Goal: Transaction & Acquisition: Purchase product/service

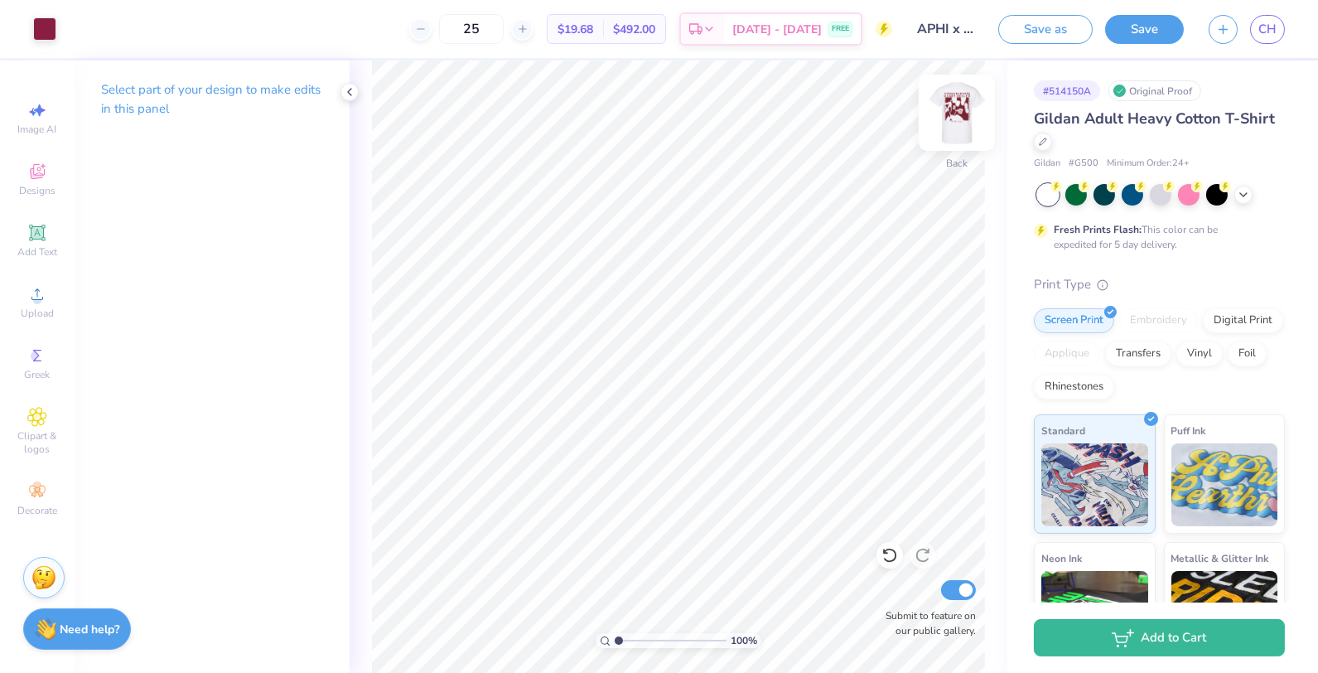
click at [975, 115] on img at bounding box center [957, 113] width 66 height 66
click at [975, 114] on img at bounding box center [957, 113] width 66 height 66
click at [949, 128] on img at bounding box center [957, 113] width 66 height 66
click at [51, 22] on div at bounding box center [44, 27] width 23 height 23
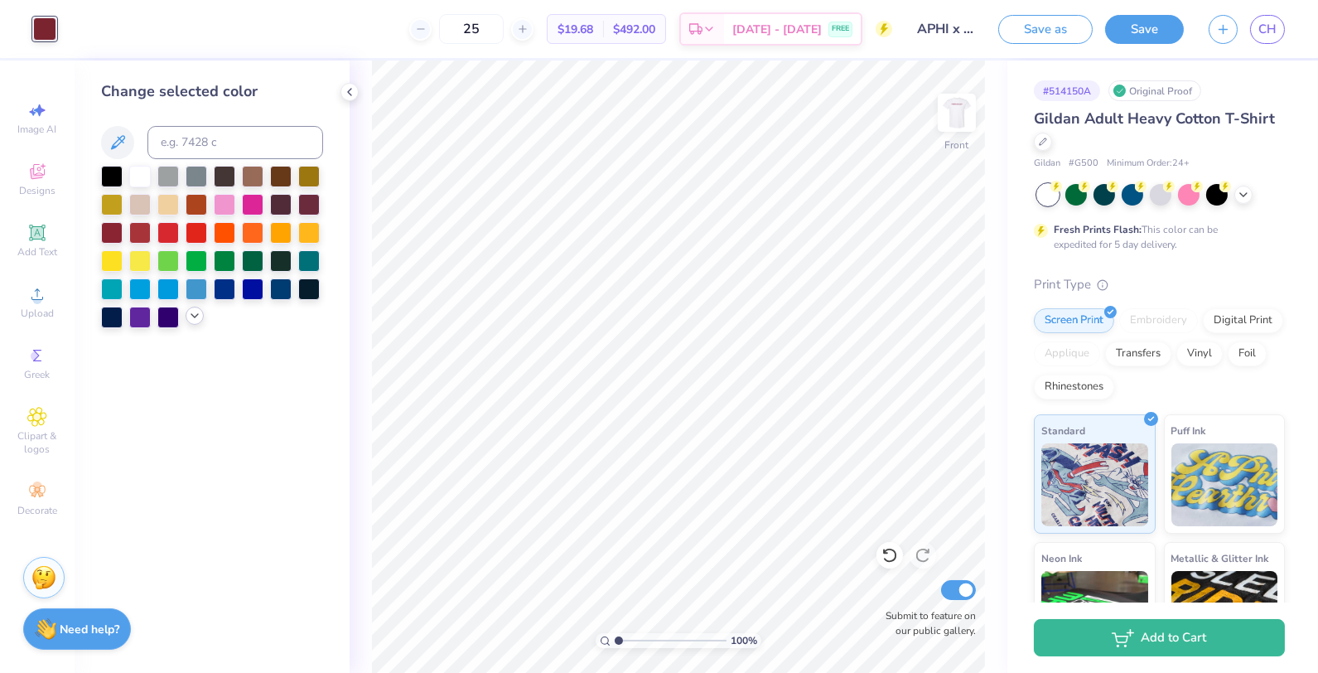
click at [193, 322] on div at bounding box center [195, 316] width 18 height 18
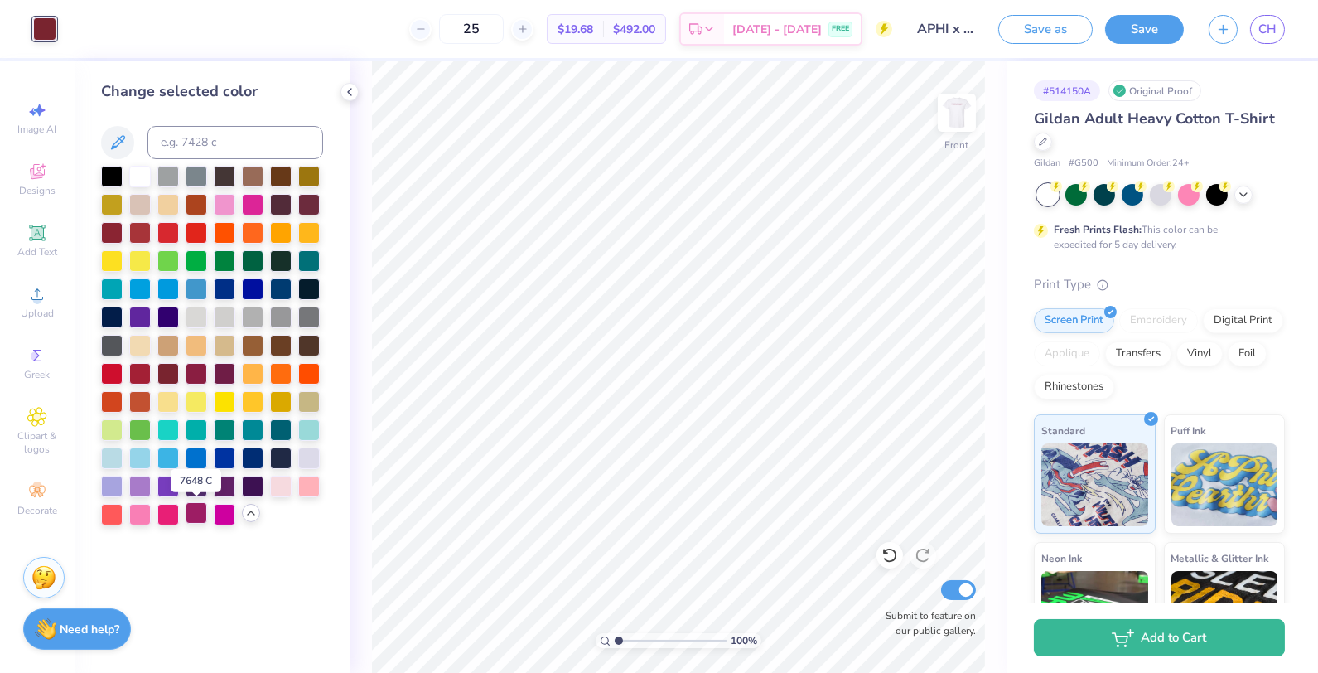
click at [199, 523] on div at bounding box center [197, 513] width 22 height 22
click at [220, 179] on div at bounding box center [225, 175] width 22 height 22
click at [280, 263] on div at bounding box center [281, 260] width 22 height 22
click at [311, 294] on div at bounding box center [309, 288] width 22 height 22
click at [965, 122] on img at bounding box center [957, 113] width 66 height 66
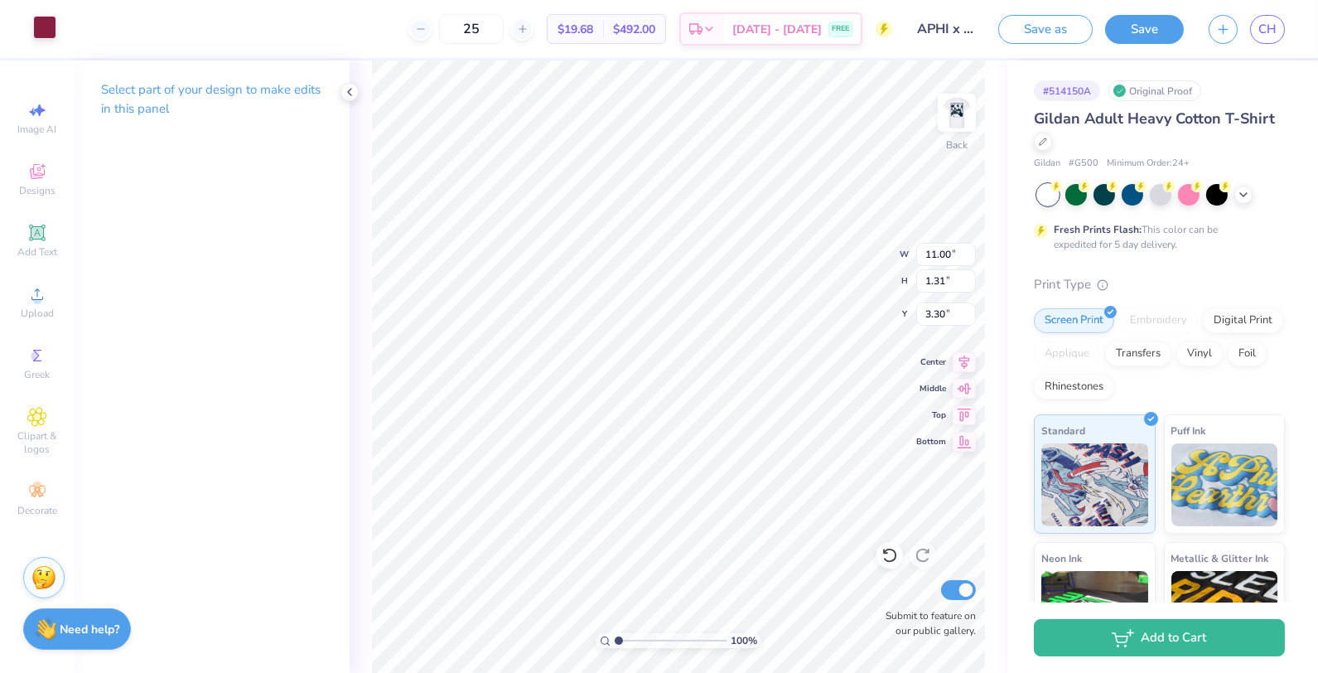
click at [33, 23] on div at bounding box center [44, 27] width 23 height 23
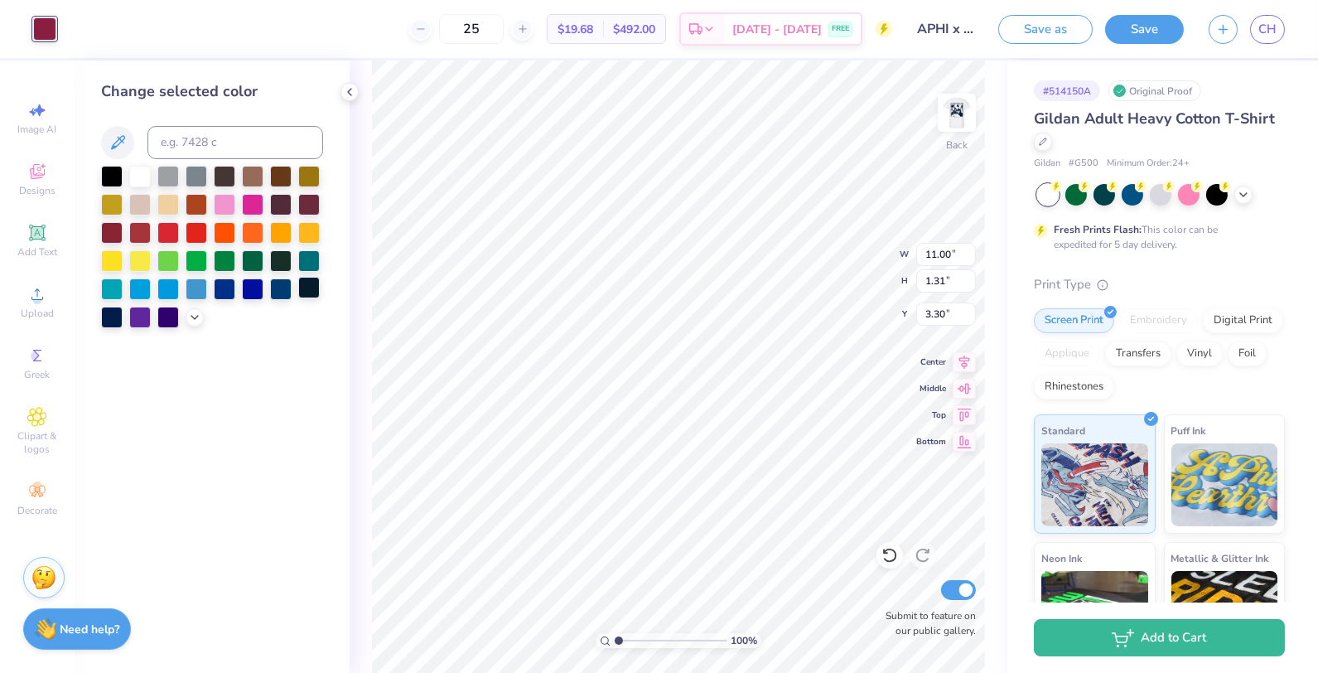
click at [314, 287] on div at bounding box center [309, 288] width 22 height 22
click at [960, 120] on img at bounding box center [957, 113] width 66 height 66
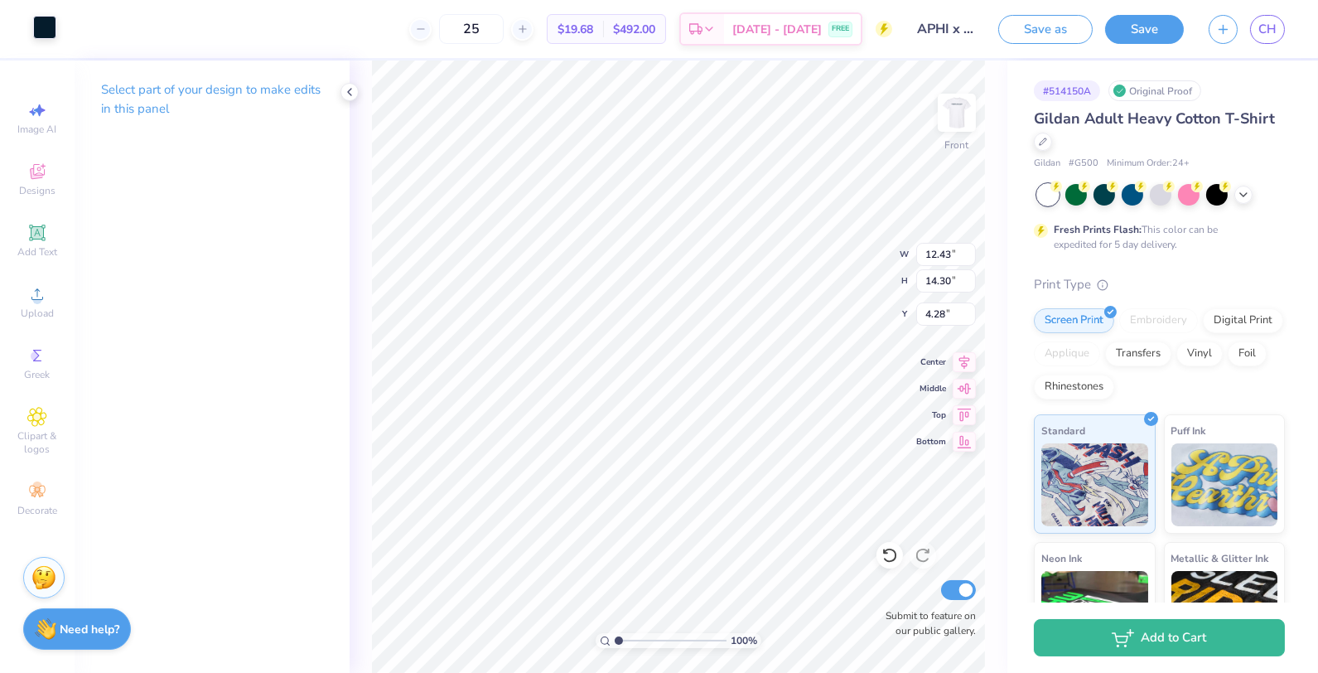
click at [36, 28] on div at bounding box center [44, 27] width 23 height 23
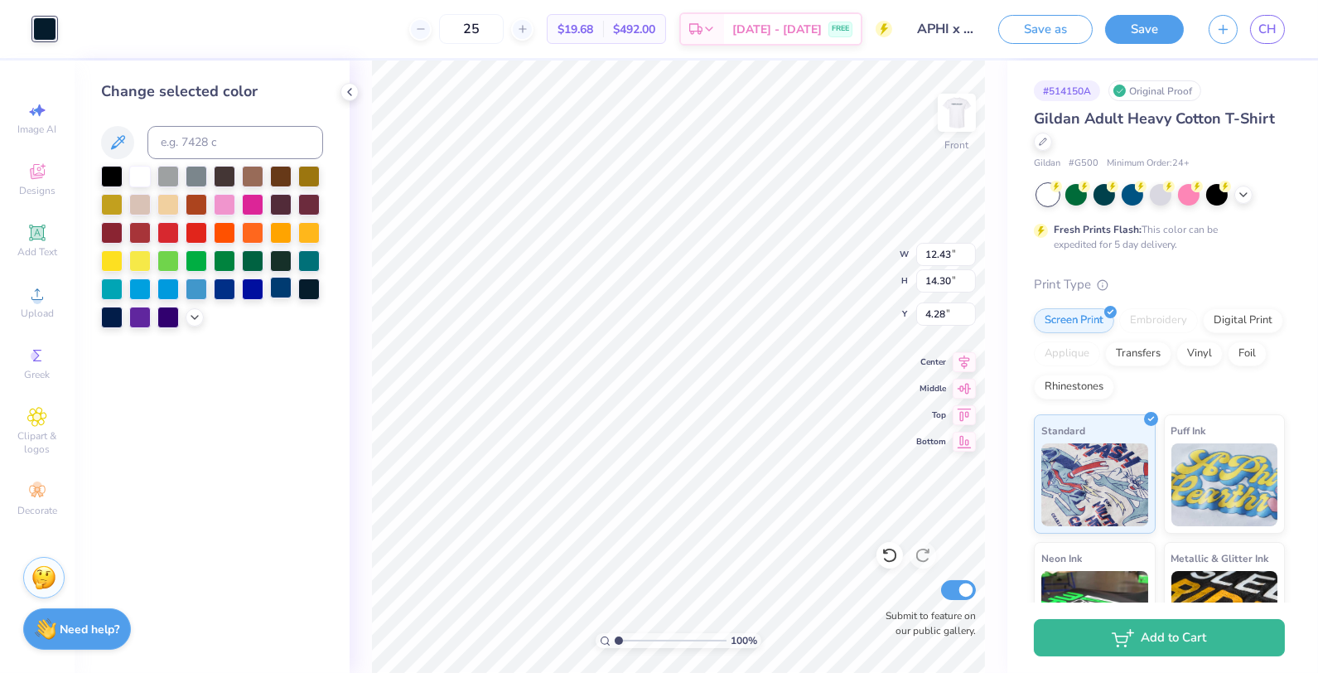
click at [281, 285] on div at bounding box center [281, 288] width 22 height 22
click at [310, 298] on div at bounding box center [309, 288] width 22 height 22
click at [939, 122] on img at bounding box center [957, 113] width 66 height 66
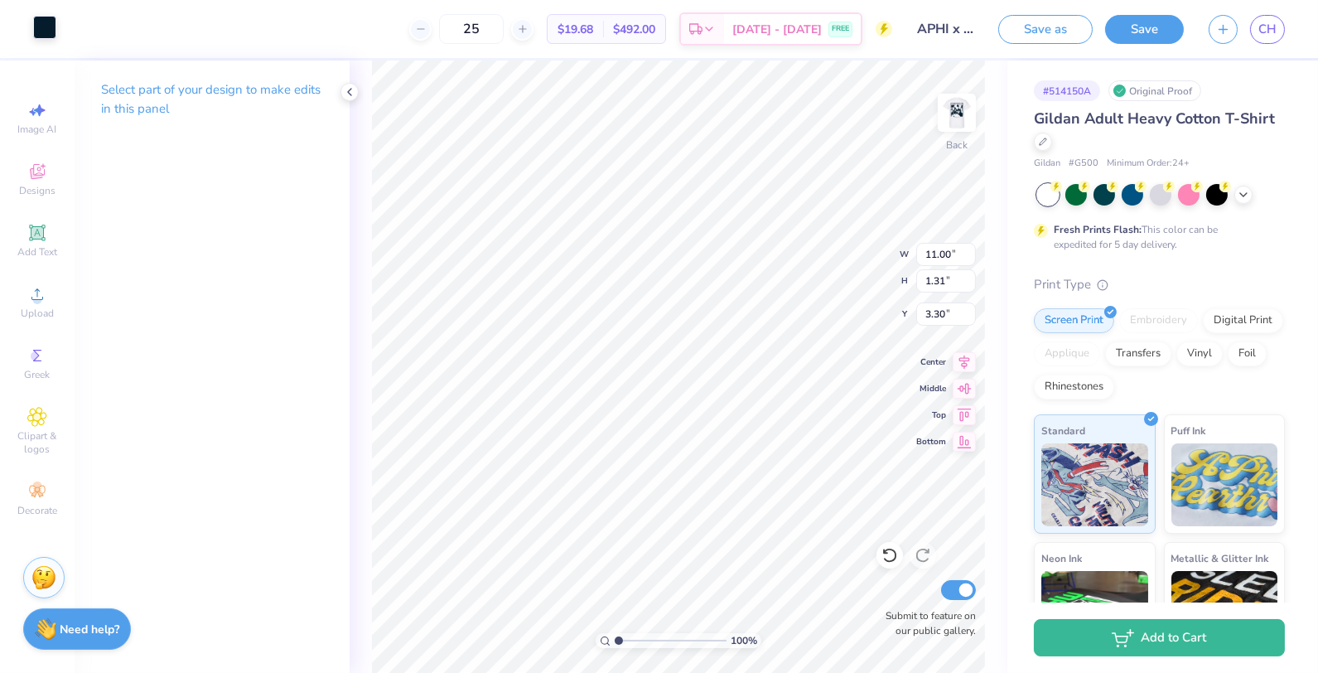
click at [40, 29] on div at bounding box center [44, 27] width 23 height 23
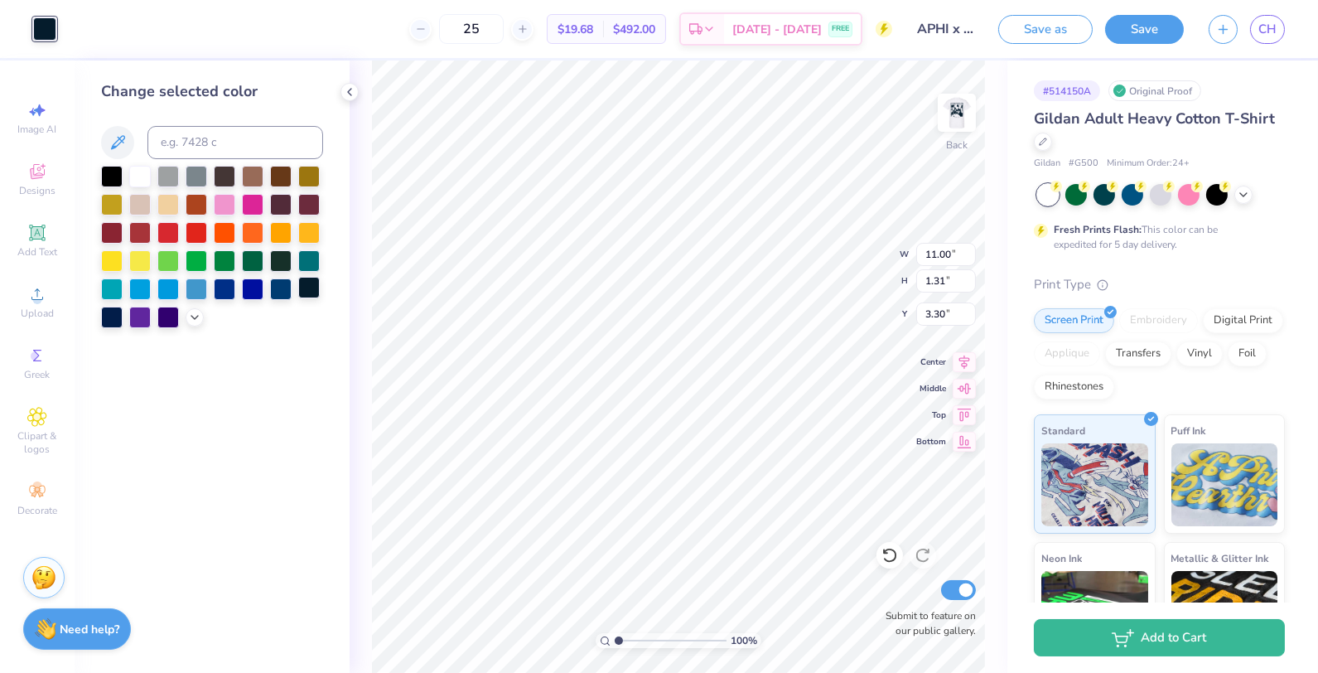
click at [306, 283] on div at bounding box center [309, 288] width 22 height 22
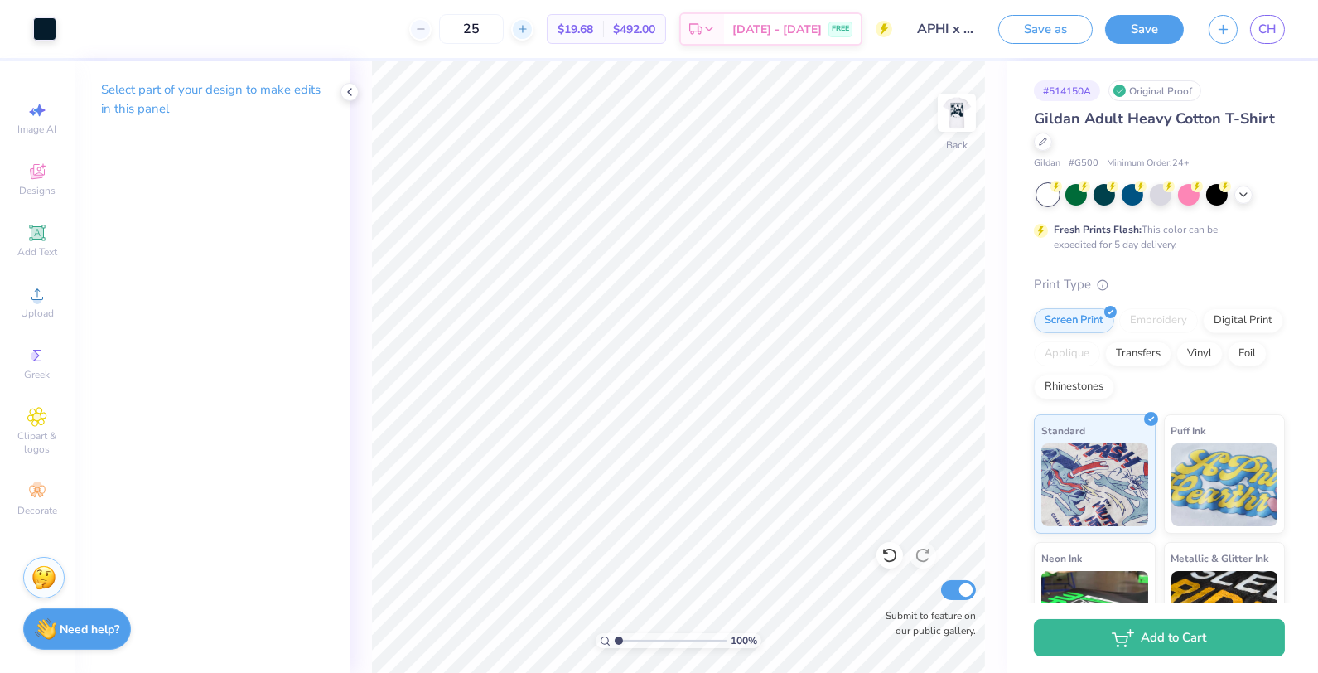
click at [525, 29] on line at bounding box center [522, 29] width 7 height 0
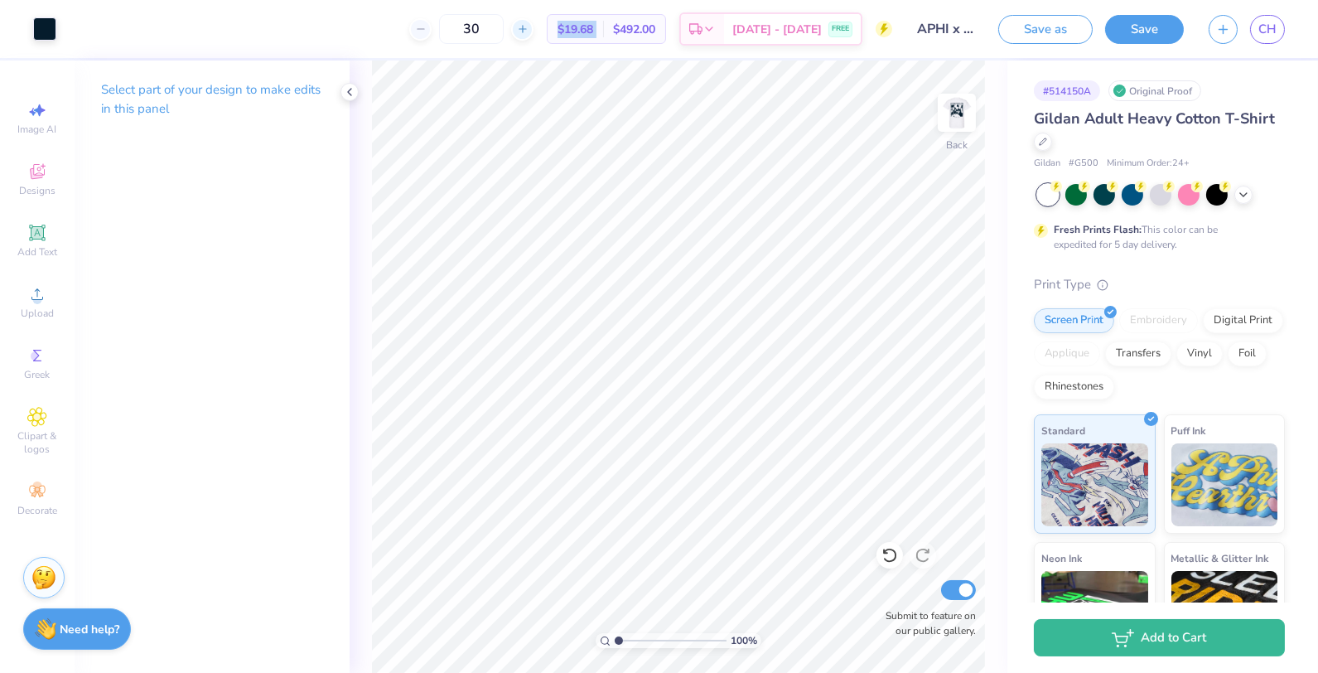
click at [525, 29] on line at bounding box center [522, 29] width 7 height 0
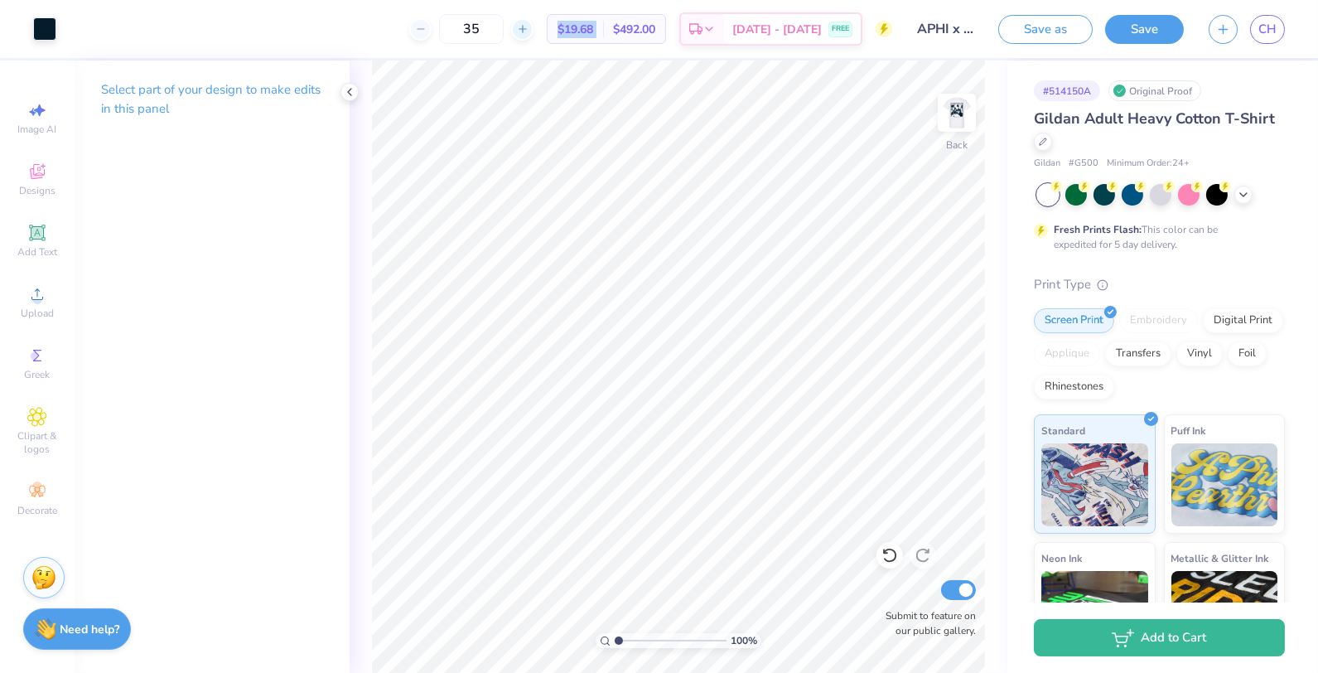
click at [525, 29] on line at bounding box center [522, 29] width 7 height 0
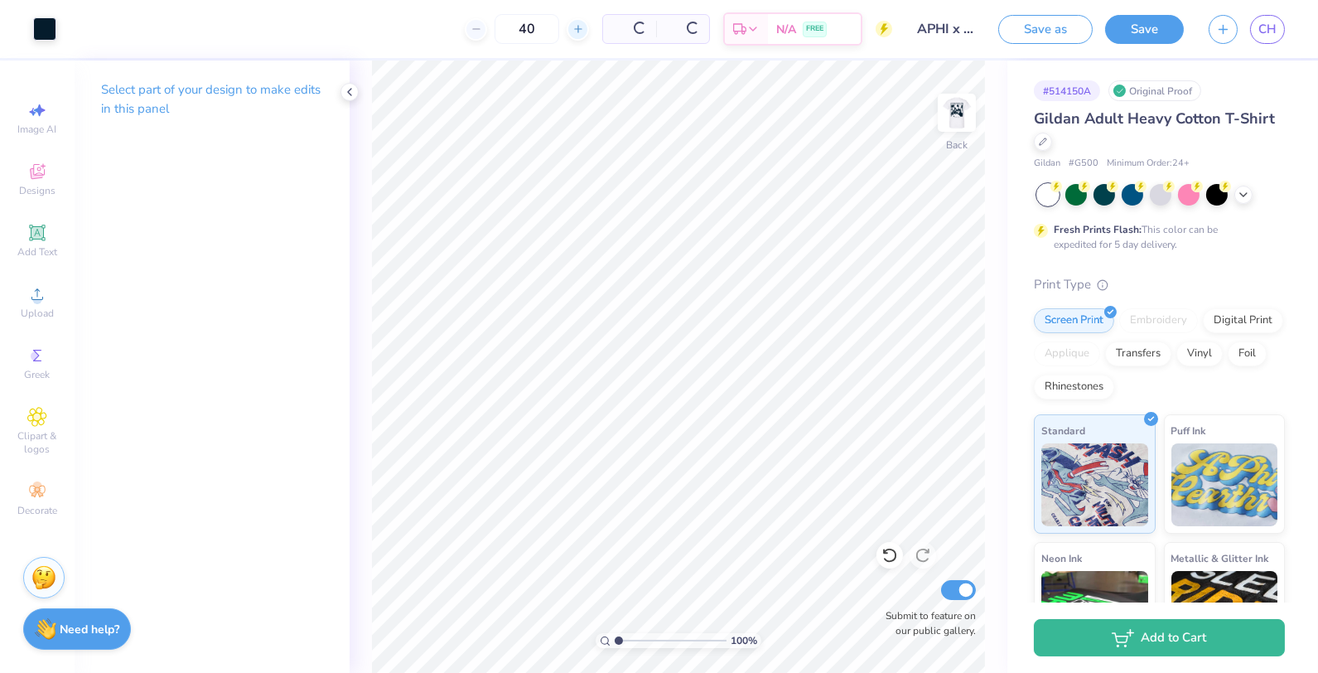
click at [548, 29] on div "40" at bounding box center [527, 29] width 124 height 30
click at [529, 27] on icon at bounding box center [523, 29] width 12 height 12
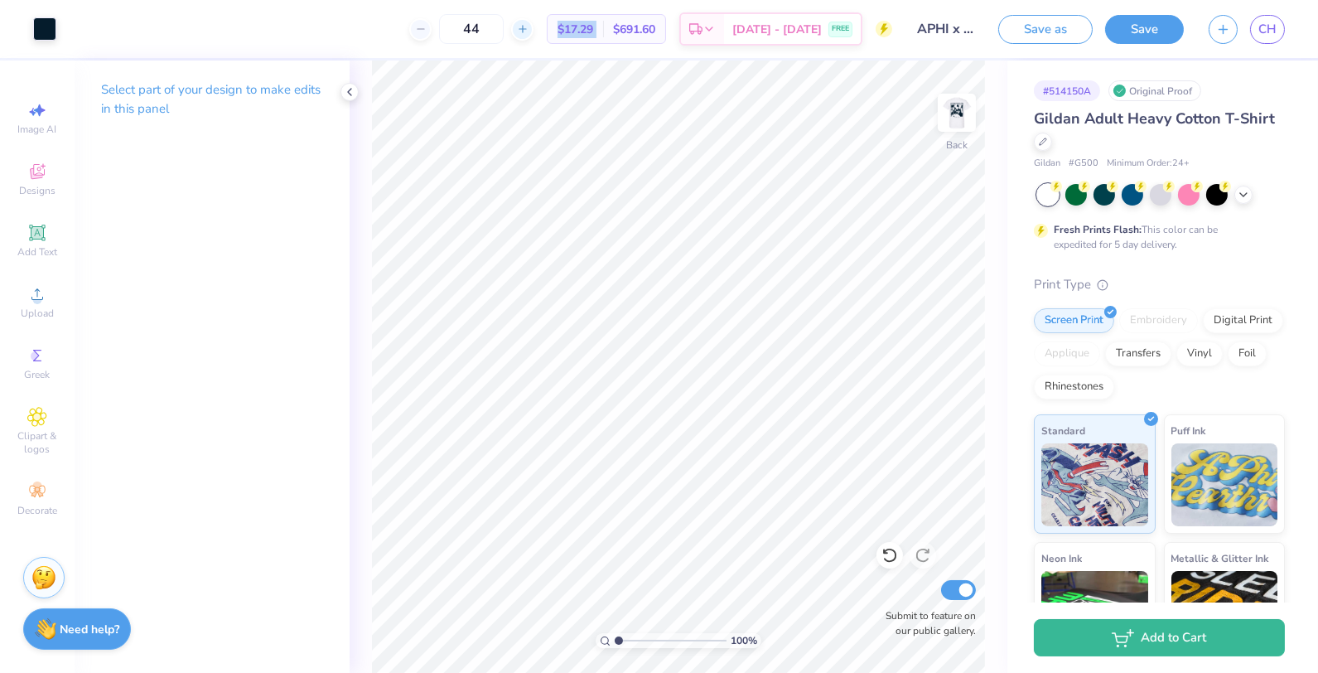
click at [529, 27] on icon at bounding box center [523, 29] width 12 height 12
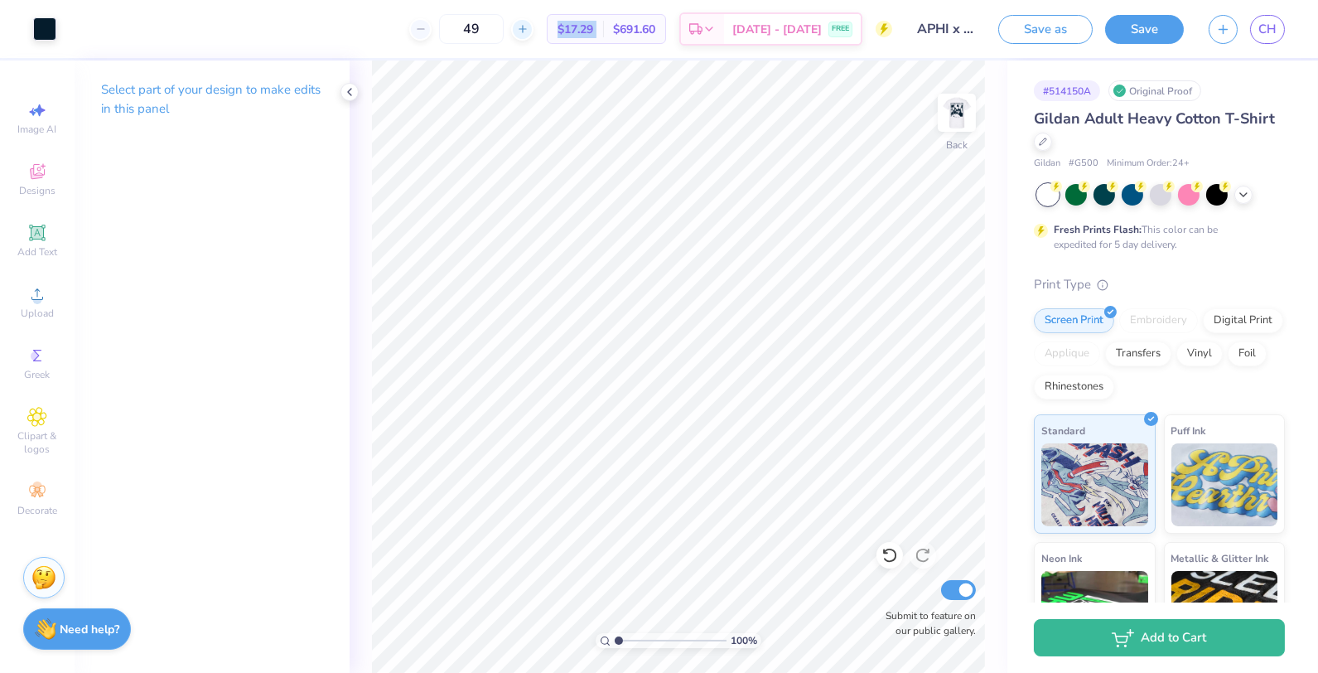
click at [529, 27] on icon at bounding box center [523, 29] width 12 height 12
click at [504, 25] on input "50" at bounding box center [471, 29] width 65 height 30
click at [501, 25] on input "50" at bounding box center [471, 29] width 65 height 30
click at [487, 22] on input "100" at bounding box center [462, 29] width 65 height 30
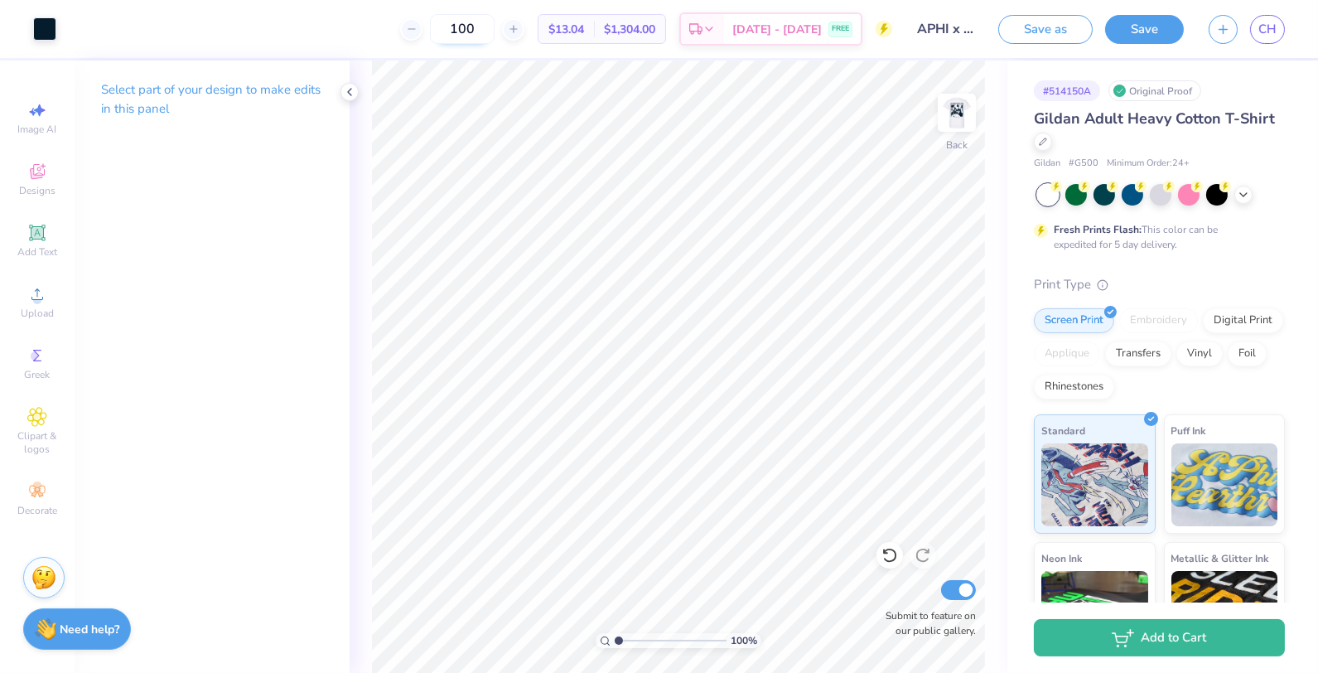
click at [487, 22] on input "100" at bounding box center [462, 29] width 65 height 30
type input "4"
type input "30"
